Goal: Navigation & Orientation: Find specific page/section

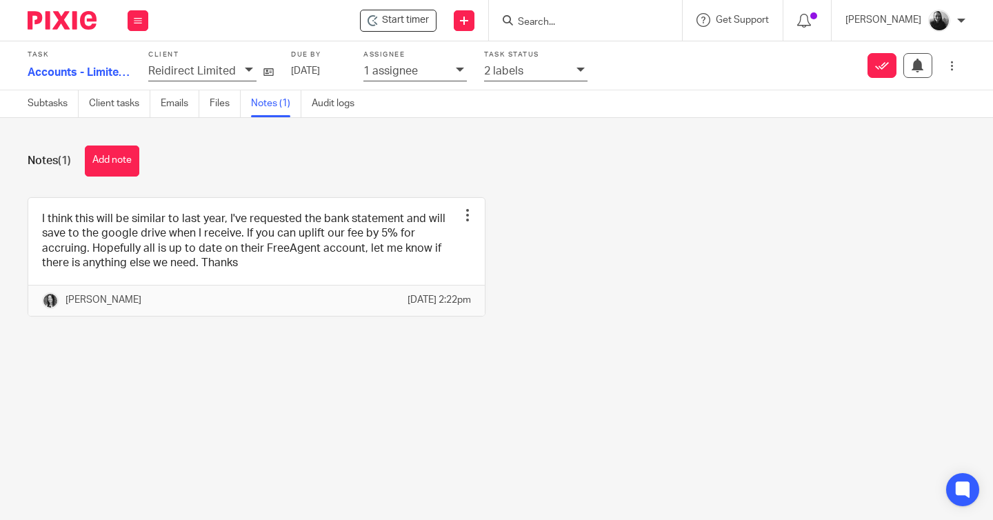
click at [59, 26] on img at bounding box center [62, 20] width 69 height 19
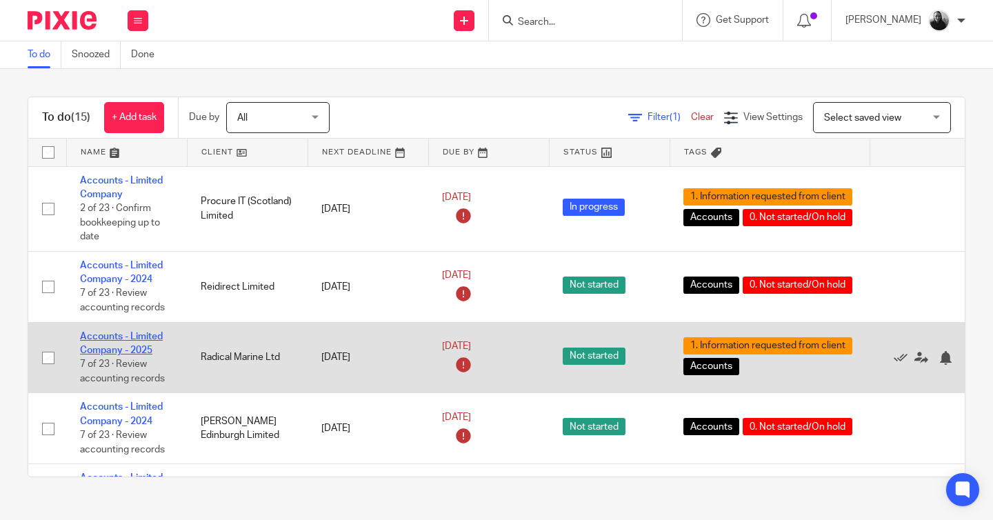
click at [141, 343] on link "Accounts - Limited Company - 2025" at bounding box center [121, 343] width 83 height 23
